Goal: Task Accomplishment & Management: Use online tool/utility

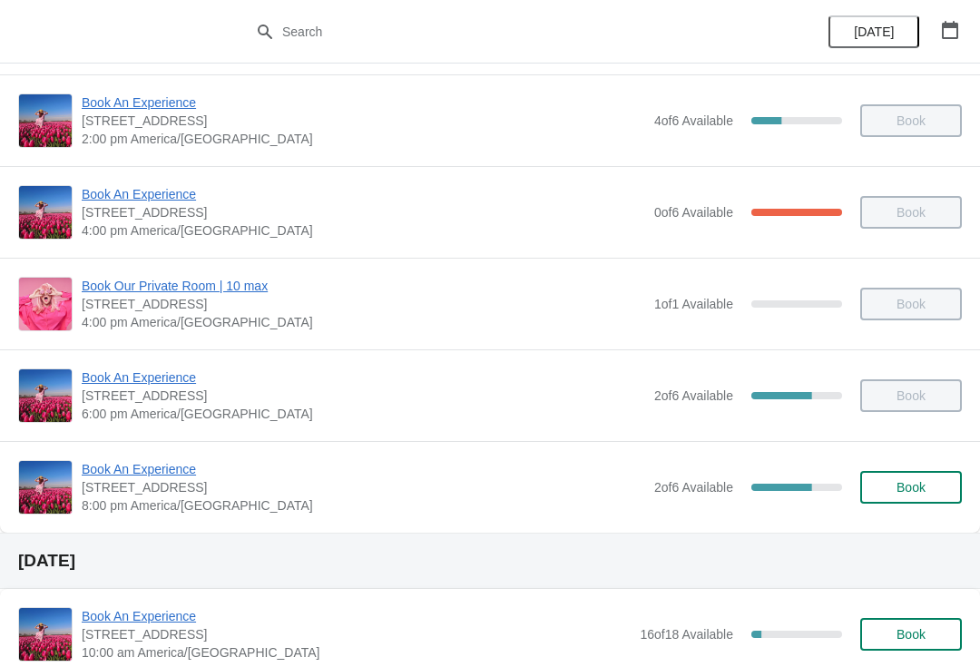
scroll to position [407, 0]
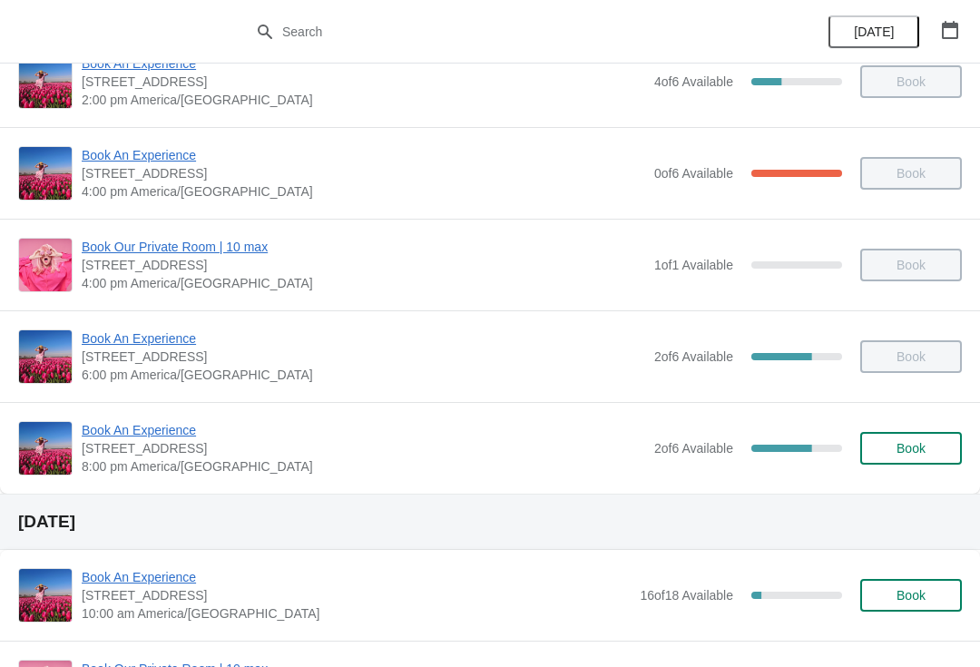
click at [155, 431] on span "Book An Experience" at bounding box center [364, 430] width 564 height 18
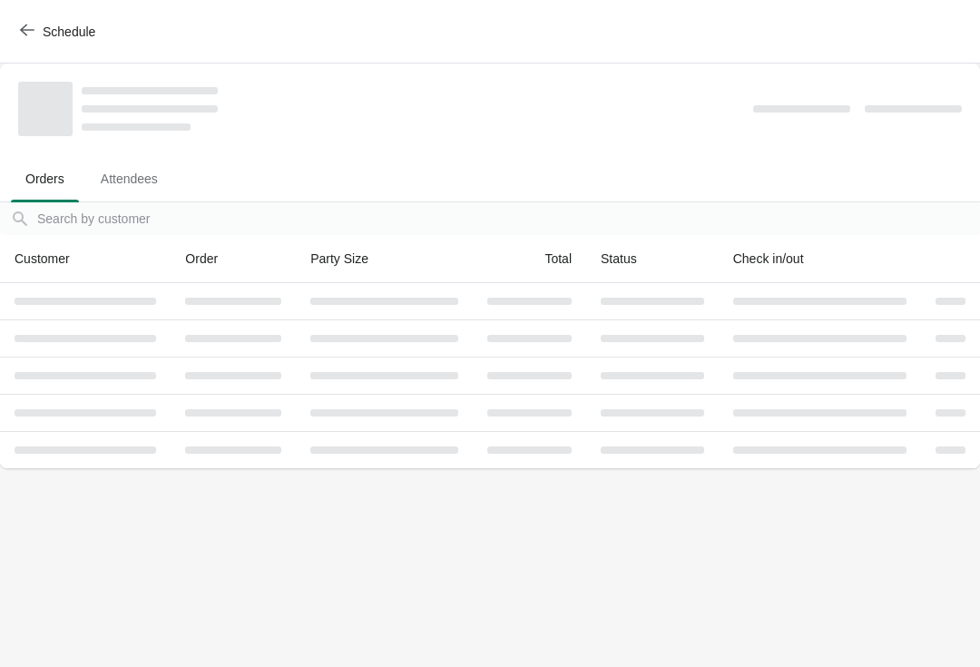
scroll to position [0, 0]
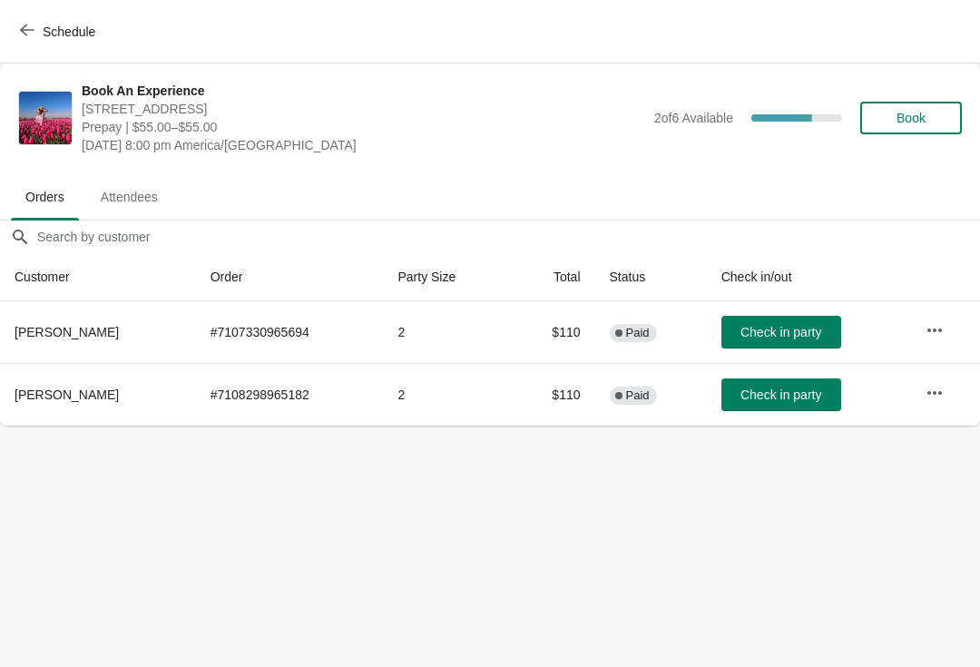
click at [62, 34] on span "Schedule" at bounding box center [69, 32] width 53 height 15
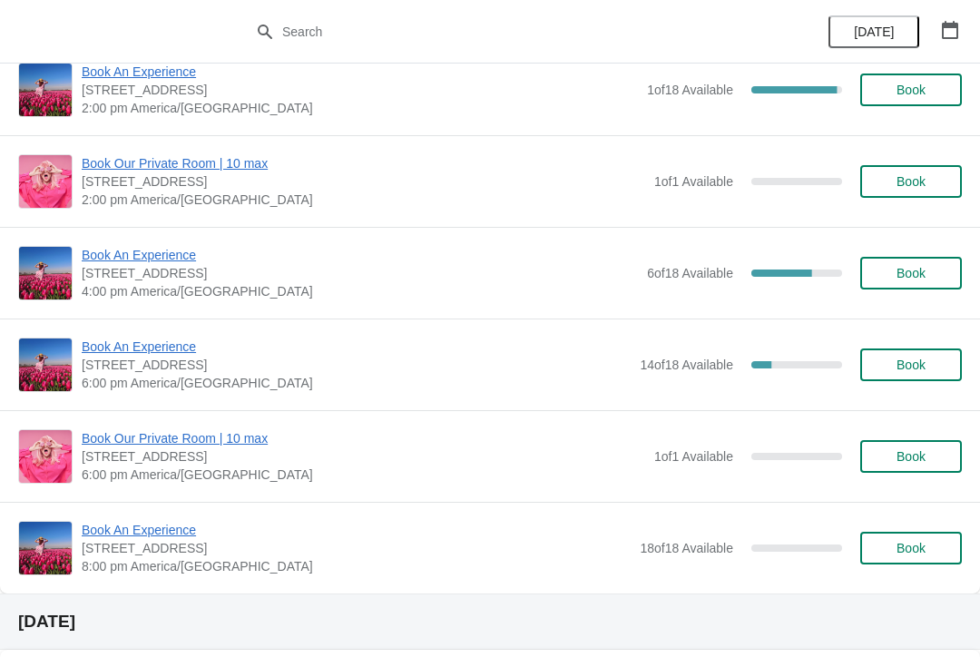
scroll to position [1186, 0]
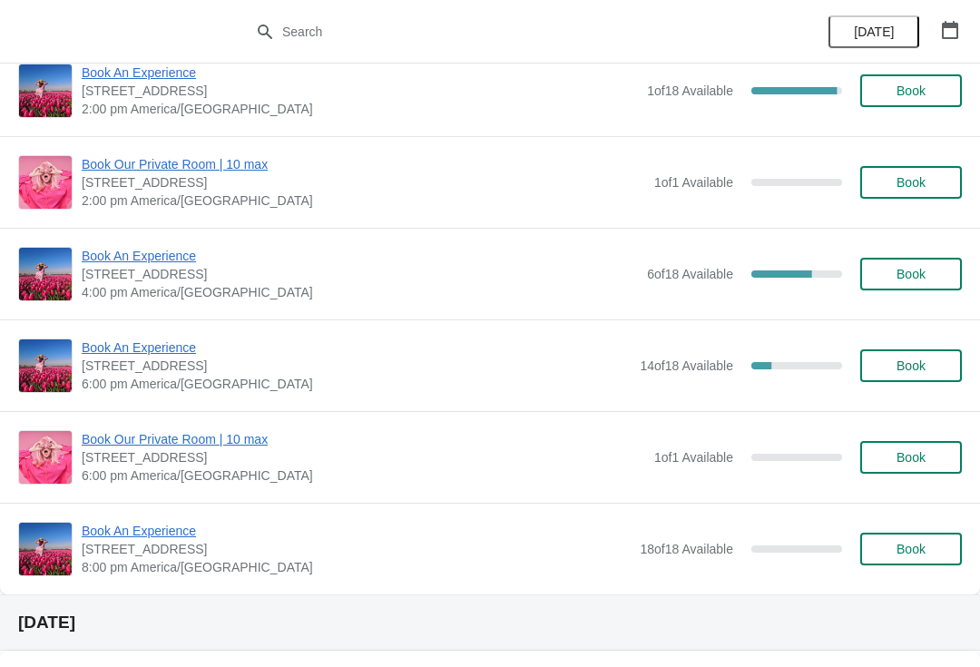
click at [146, 347] on span "Book An Experience" at bounding box center [356, 347] width 549 height 18
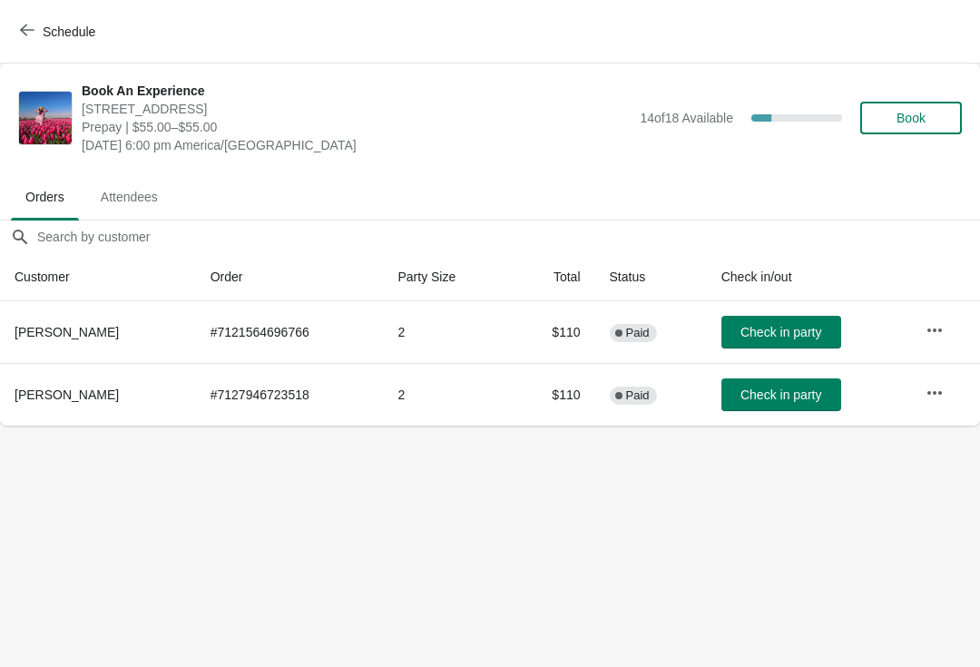
click at [942, 327] on icon "button" at bounding box center [935, 330] width 18 height 18
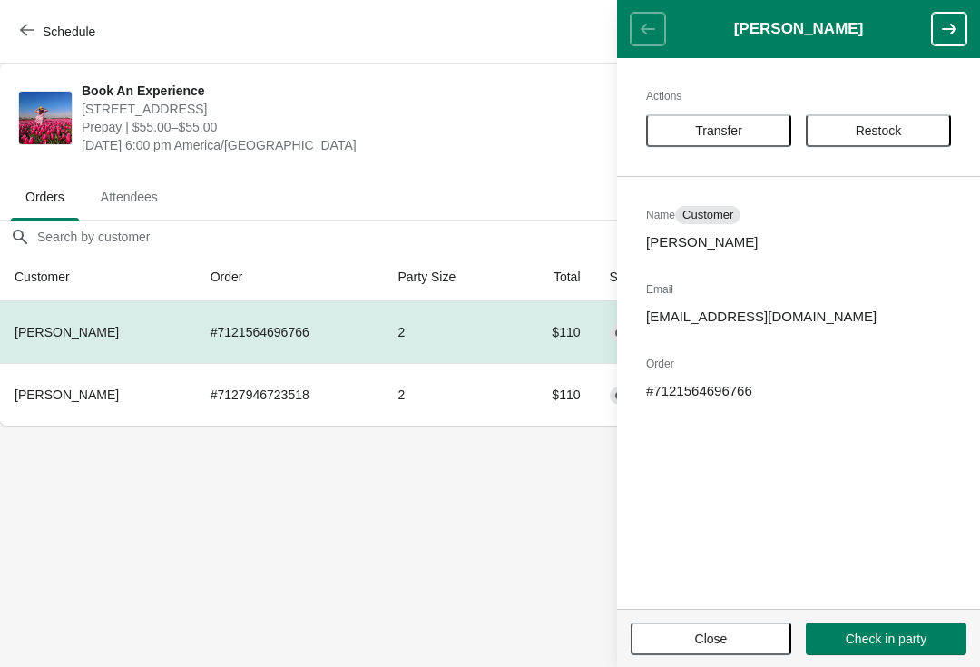
click at [742, 116] on button "Transfer" at bounding box center [718, 130] width 145 height 33
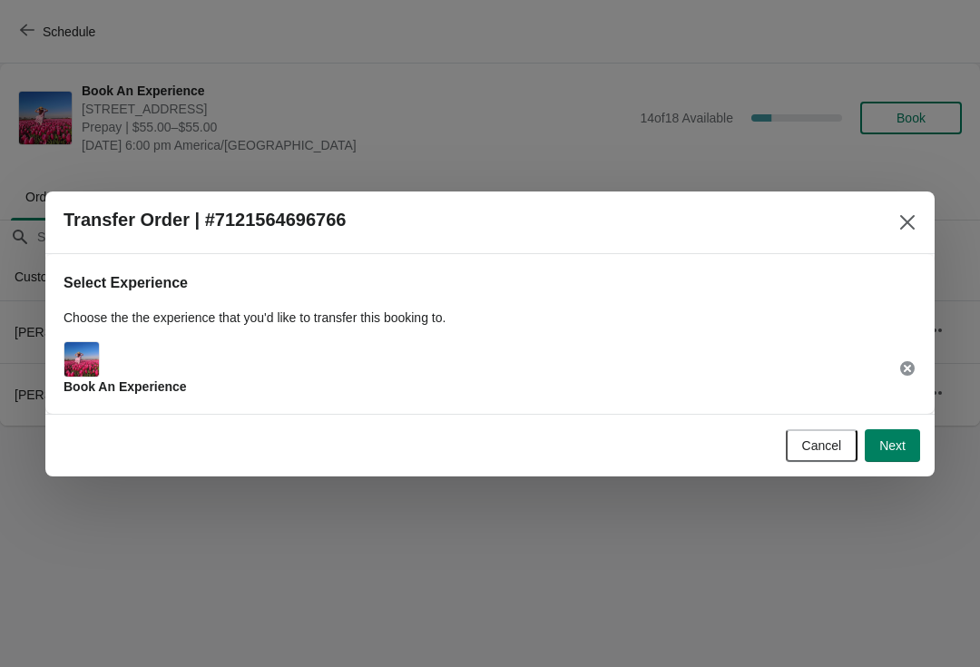
click at [887, 429] on button "Next" at bounding box center [892, 445] width 55 height 33
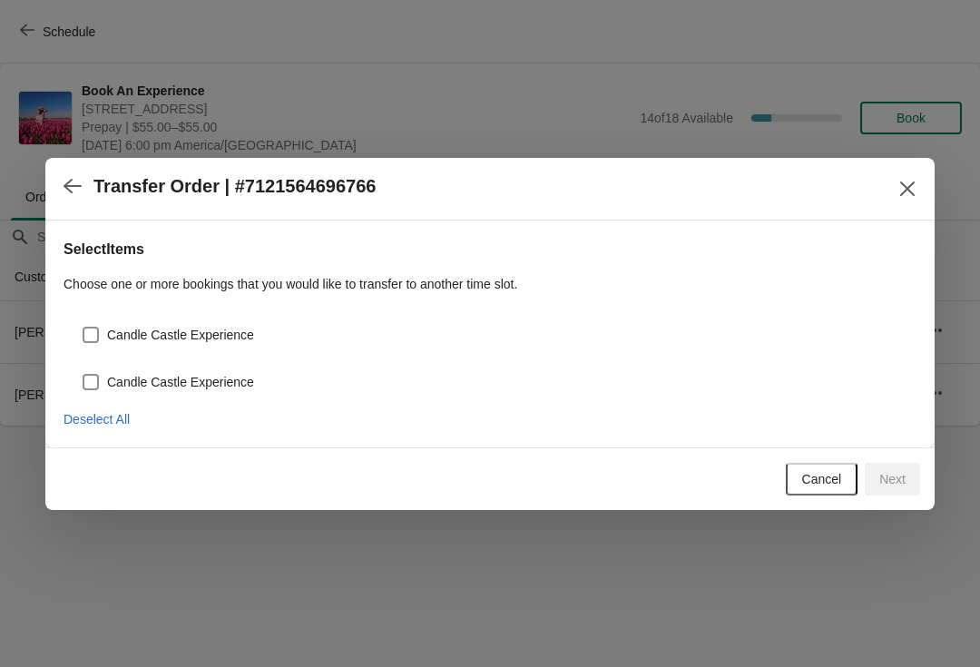
click at [171, 328] on span "Candle Castle Experience" at bounding box center [180, 335] width 147 height 18
click at [83, 328] on input "Candle Castle Experience" at bounding box center [83, 327] width 1 height 1
checkbox input "true"
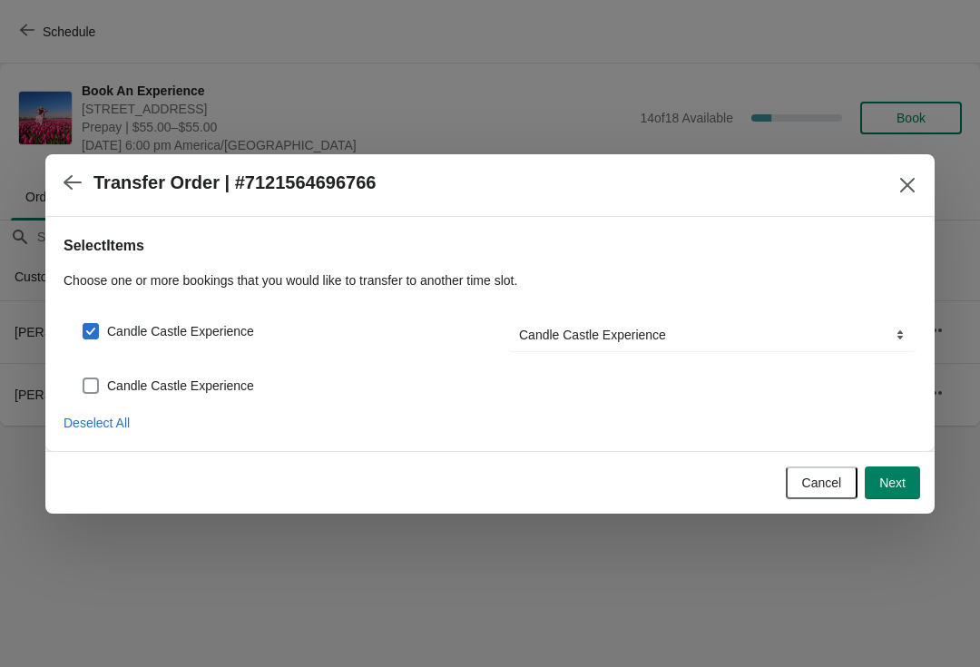
click at [181, 368] on div "Candle Castle Experience" at bounding box center [490, 378] width 853 height 40
click at [196, 387] on span "Candle Castle Experience" at bounding box center [180, 386] width 147 height 18
click at [83, 378] on input "Candle Castle Experience" at bounding box center [83, 377] width 1 height 1
checkbox input "true"
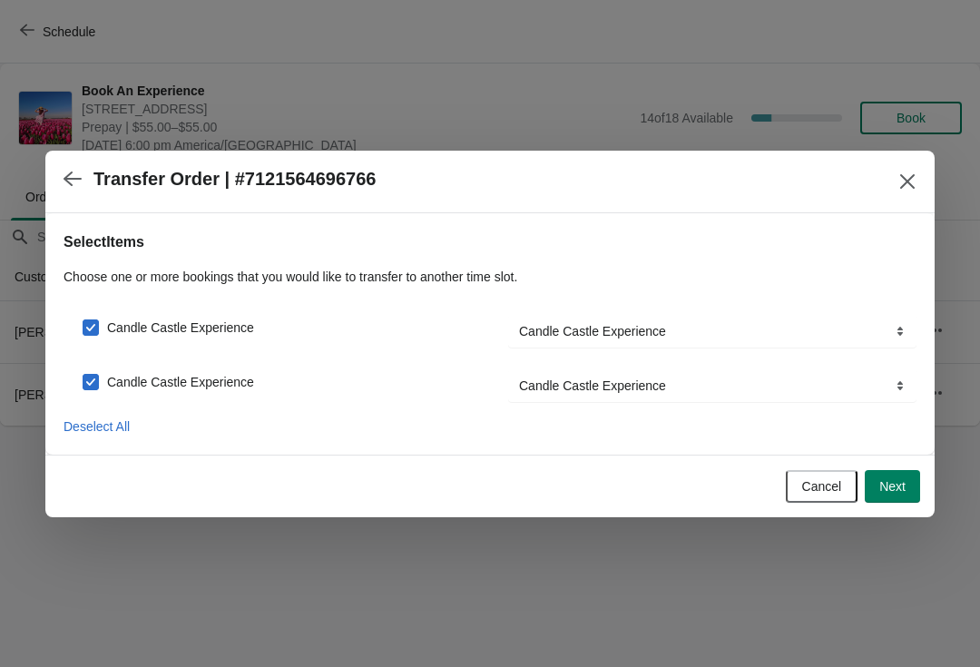
click at [898, 476] on button "Next" at bounding box center [892, 486] width 55 height 33
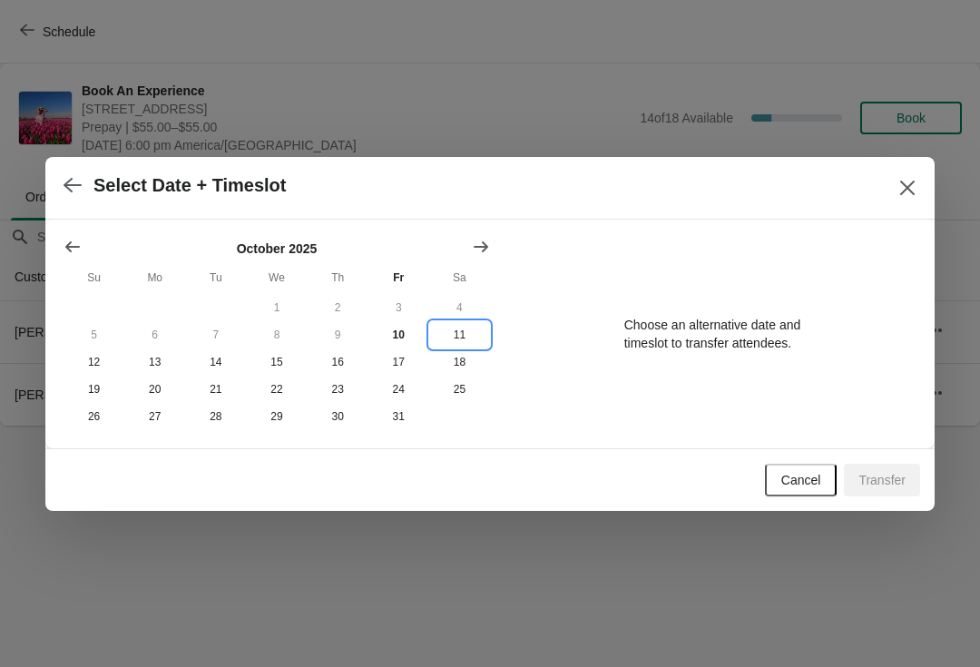
click at [468, 328] on button "11" at bounding box center [459, 334] width 61 height 27
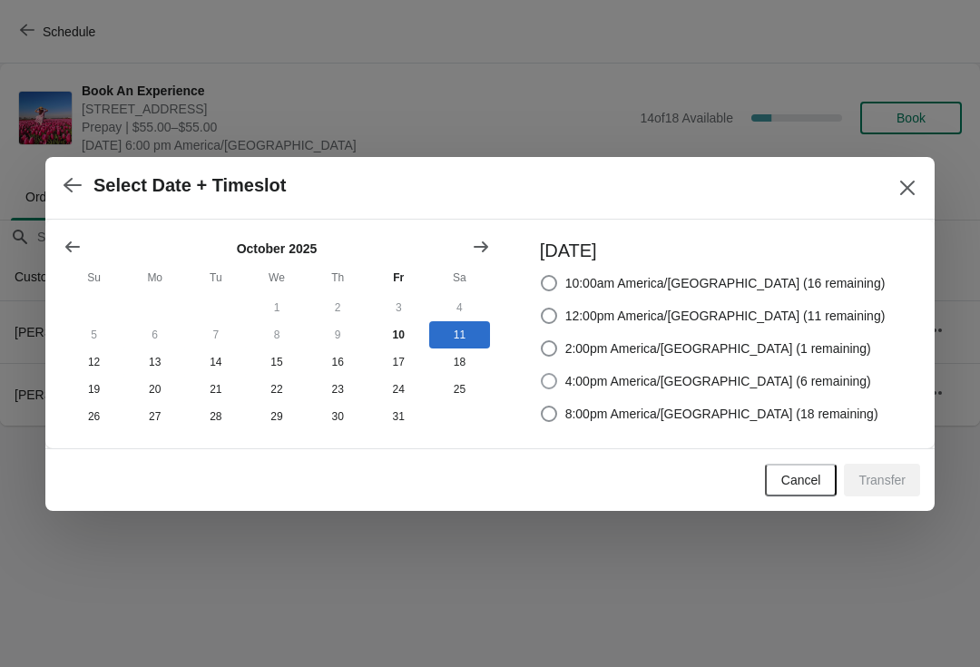
click at [782, 389] on label "4:00pm America/[GEOGRAPHIC_DATA] (6 remaining)" at bounding box center [705, 380] width 331 height 25
click at [542, 374] on input "4:00pm America/[GEOGRAPHIC_DATA] (6 remaining)" at bounding box center [541, 373] width 1 height 1
radio input "true"
click at [886, 480] on span "Transfer" at bounding box center [881, 480] width 47 height 15
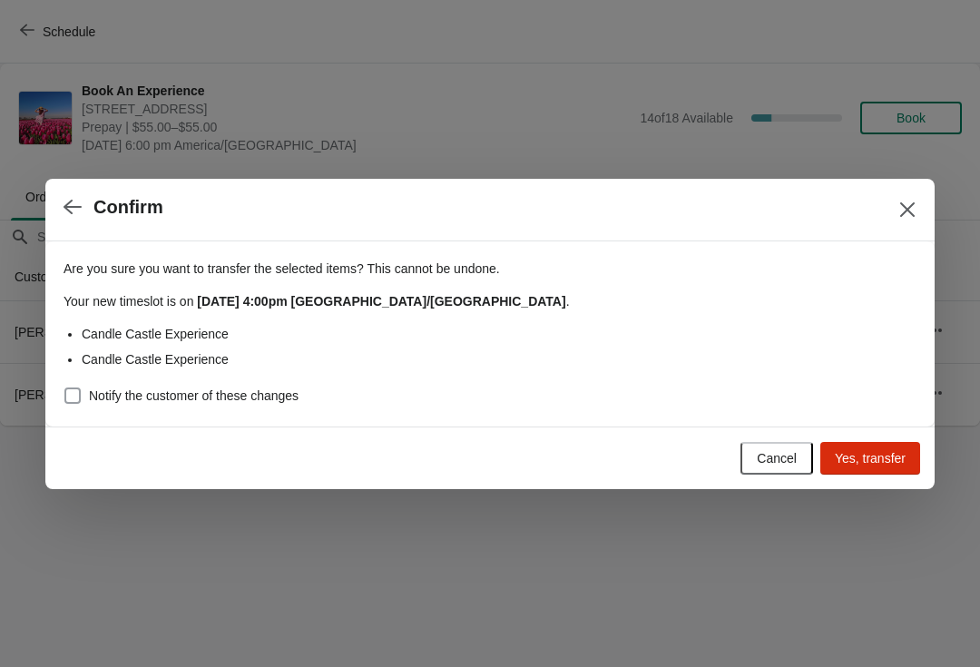
click at [88, 393] on label "Notify the customer of these changes" at bounding box center [181, 395] width 235 height 25
click at [65, 388] on input "Notify the customer of these changes" at bounding box center [64, 387] width 1 height 1
checkbox input "true"
click at [874, 462] on span "Yes, transfer" at bounding box center [870, 458] width 71 height 15
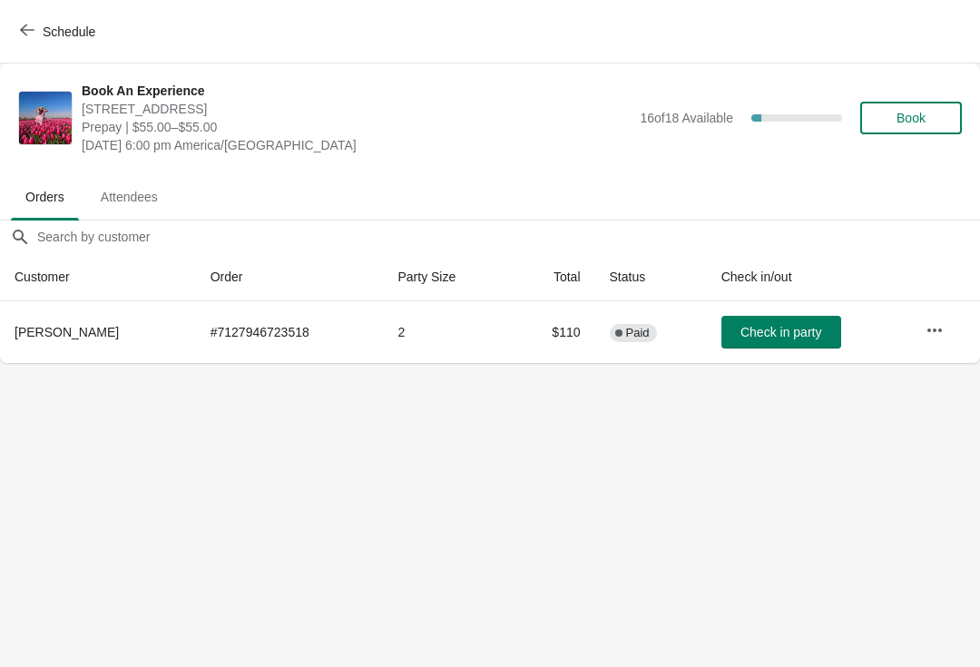
click at [67, 25] on span "Schedule" at bounding box center [69, 32] width 53 height 15
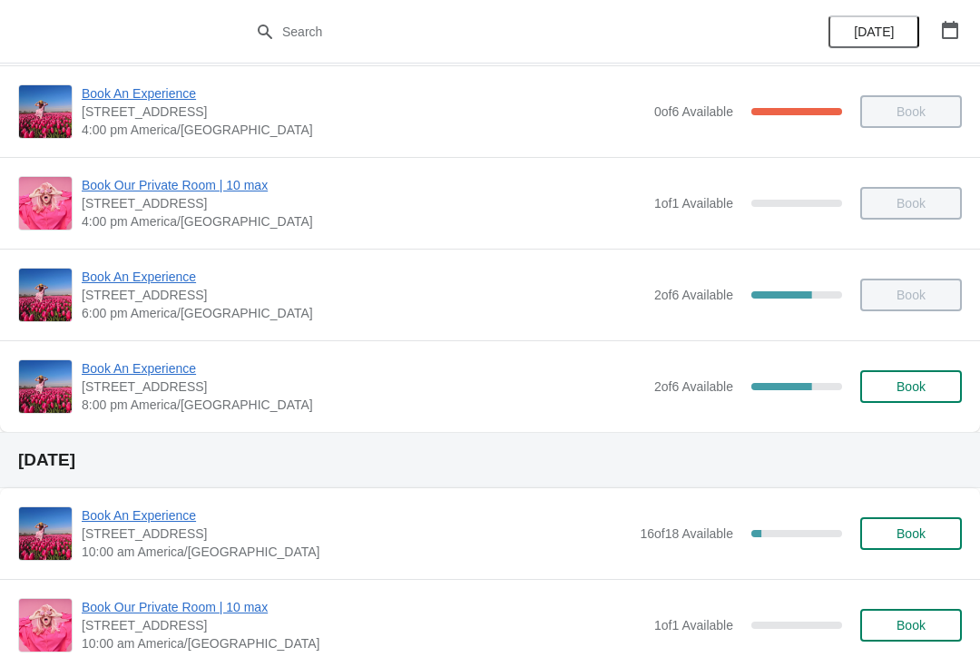
scroll to position [476, 0]
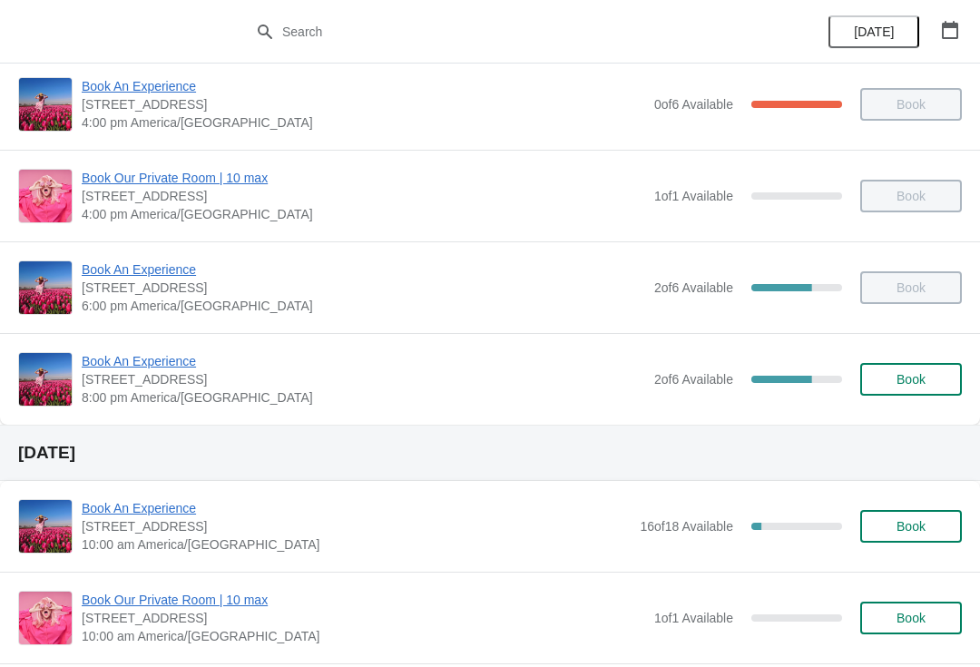
click at [144, 356] on span "Book An Experience" at bounding box center [364, 361] width 564 height 18
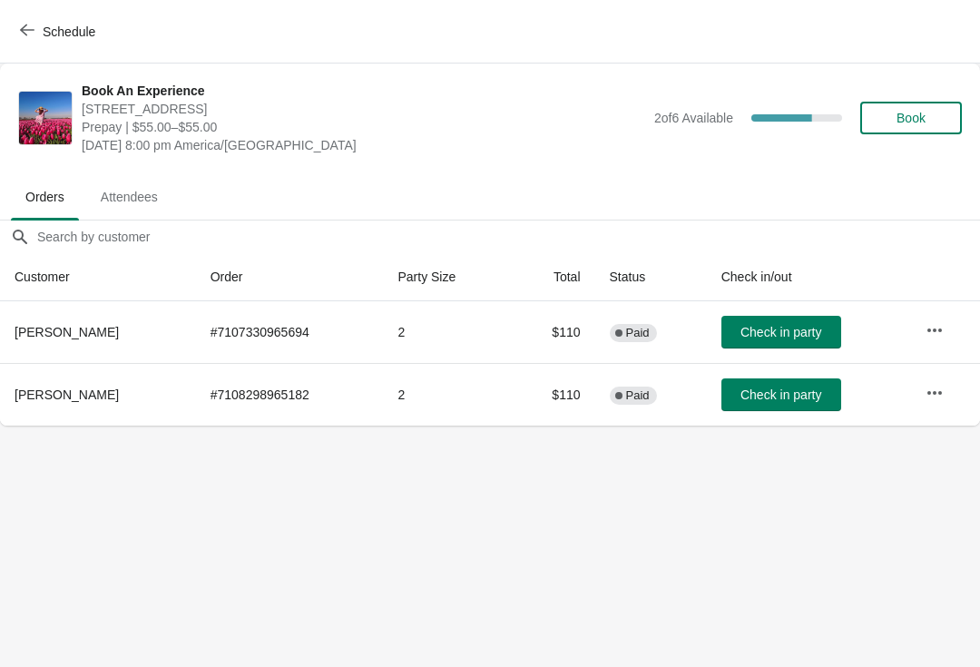
click at [74, 29] on span "Schedule" at bounding box center [69, 32] width 53 height 15
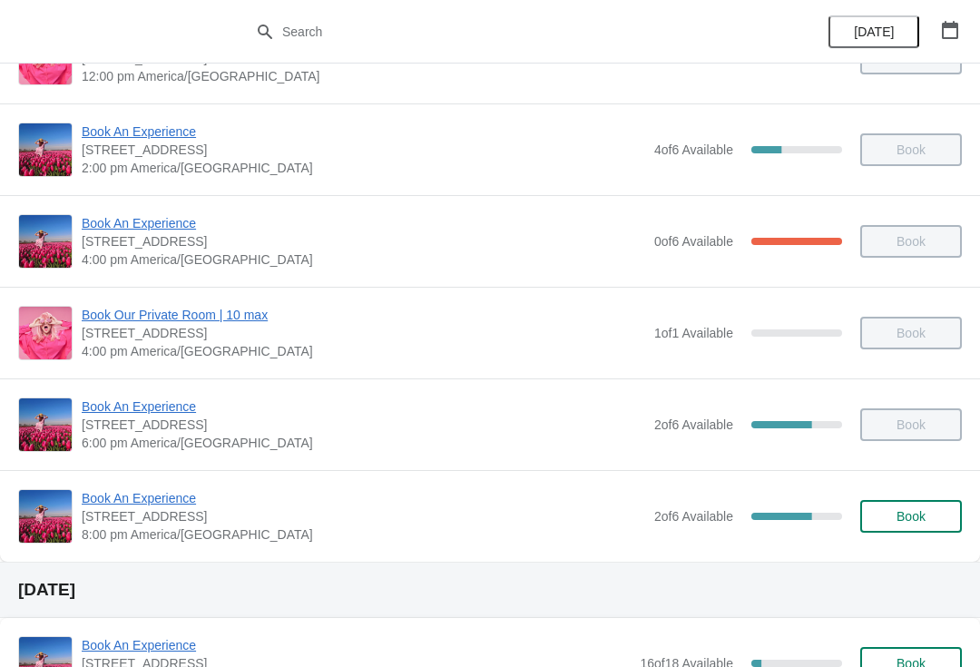
scroll to position [340, 0]
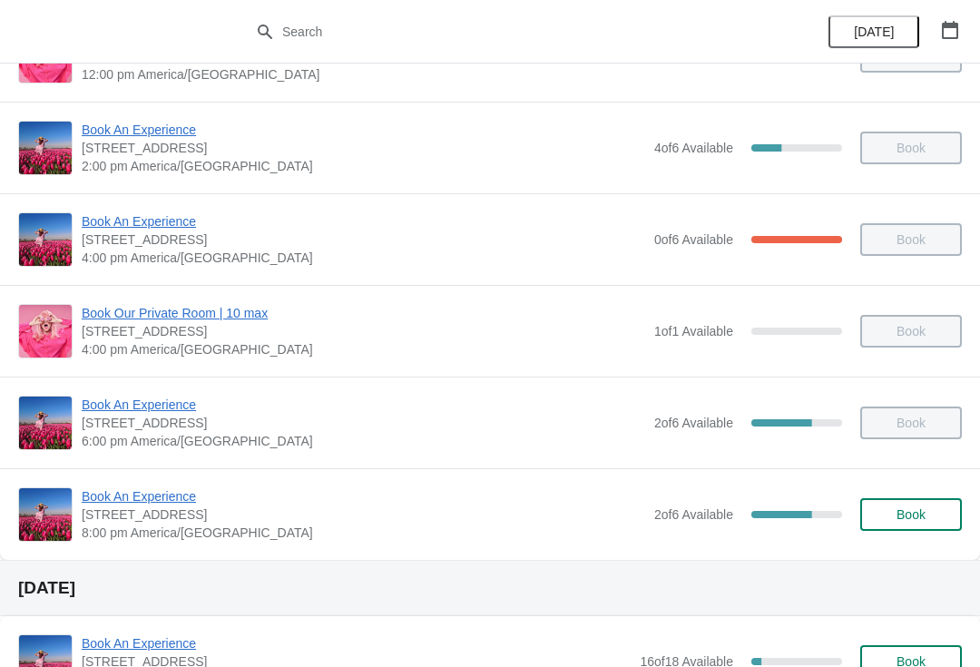
click at [161, 494] on span "Book An Experience" at bounding box center [364, 496] width 564 height 18
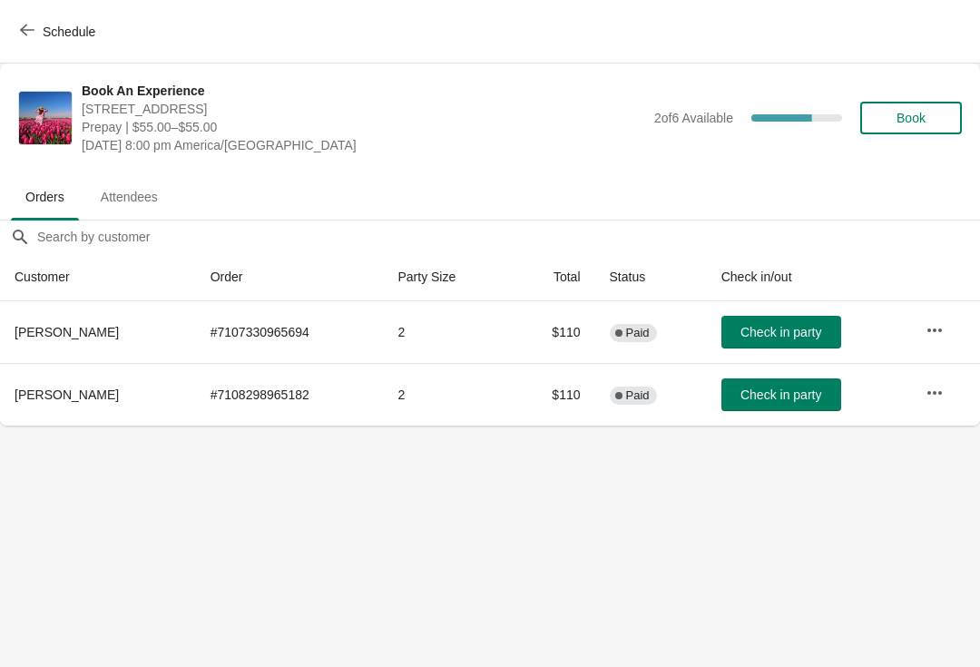
click at [773, 403] on button "Check in party" at bounding box center [781, 394] width 120 height 33
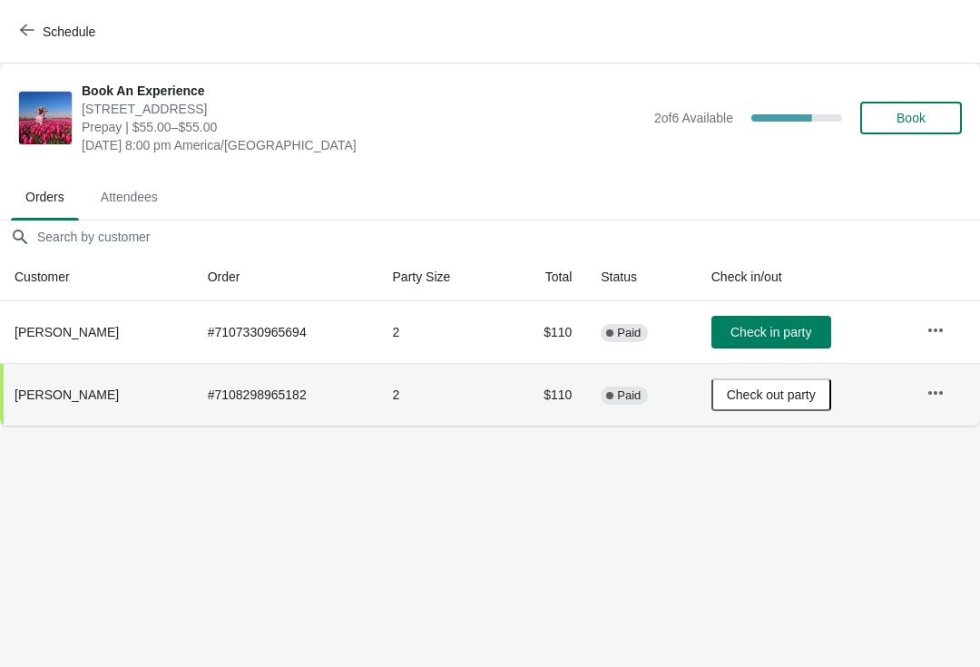
click at [802, 338] on span "Check in party" at bounding box center [770, 332] width 81 height 15
